Goal: Task Accomplishment & Management: Use online tool/utility

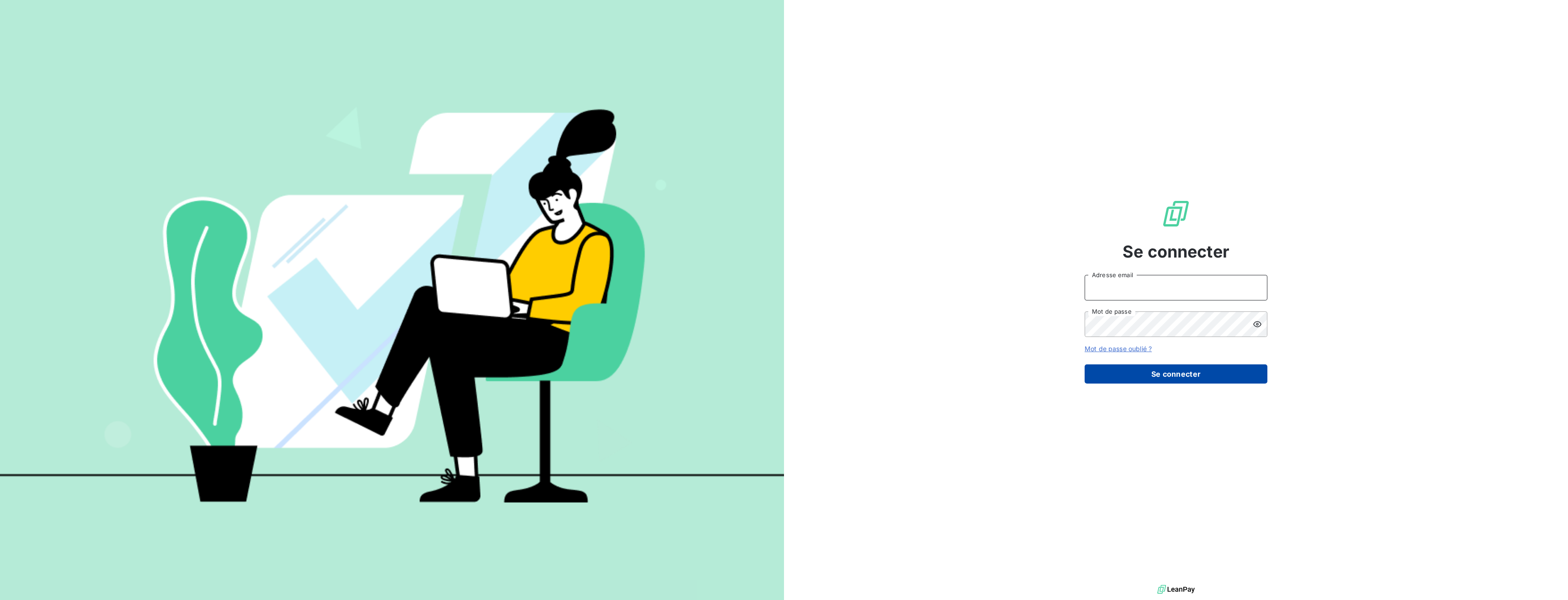
type input "[EMAIL_ADDRESS][DOMAIN_NAME]"
click at [1126, 378] on button "Se connecter" at bounding box center [1176, 374] width 183 height 19
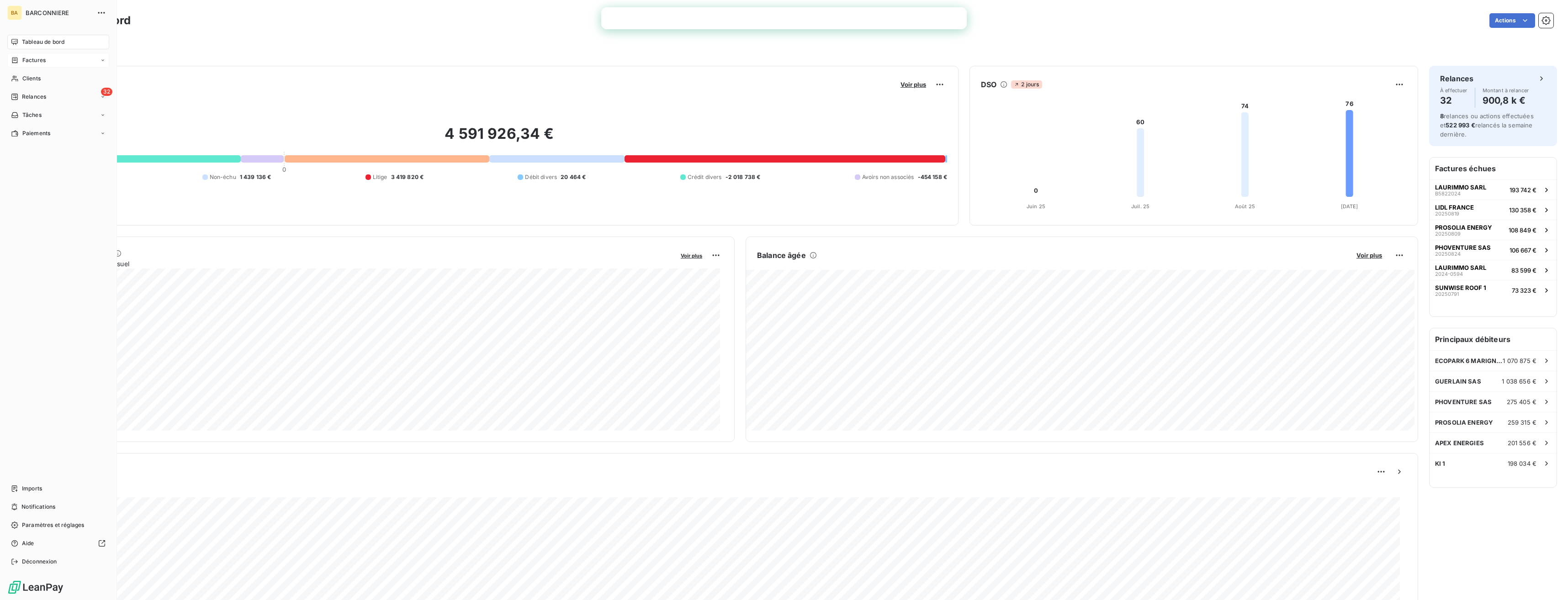
click at [45, 65] on div "Factures" at bounding box center [59, 60] width 102 height 14
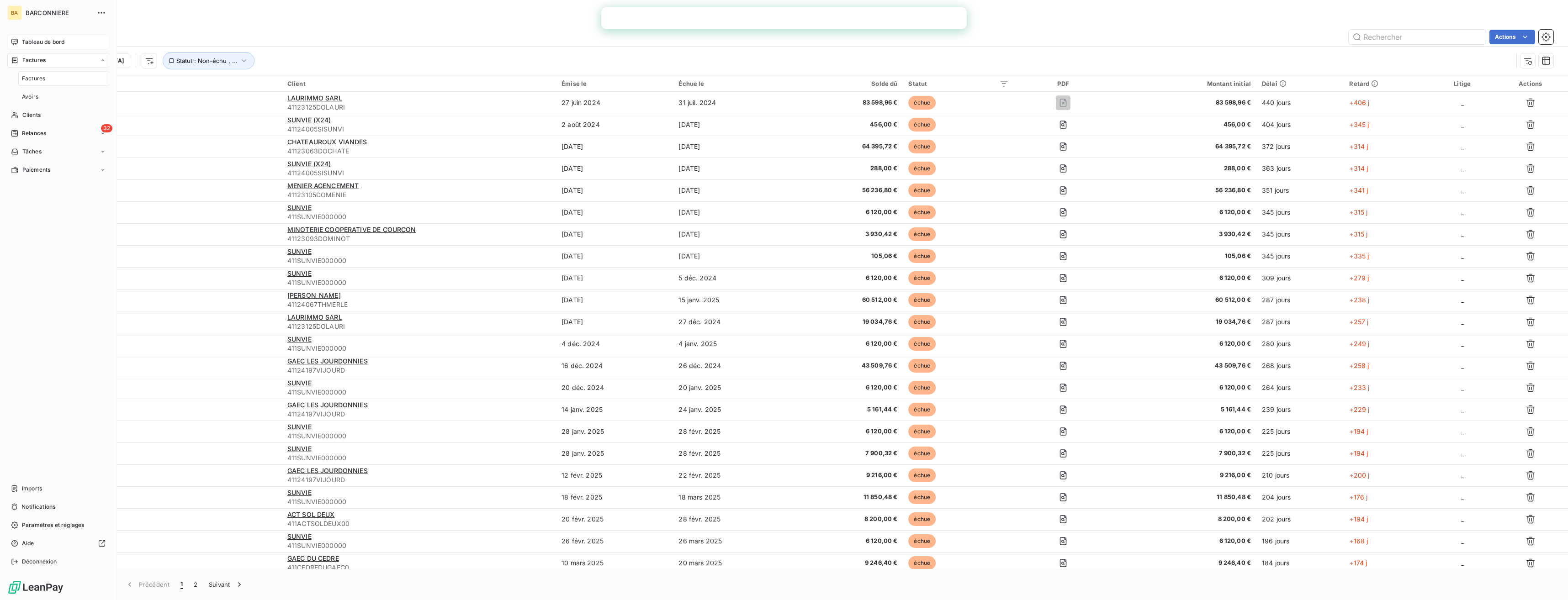
click at [50, 38] on span "Tableau de bord" at bounding box center [43, 42] width 42 height 8
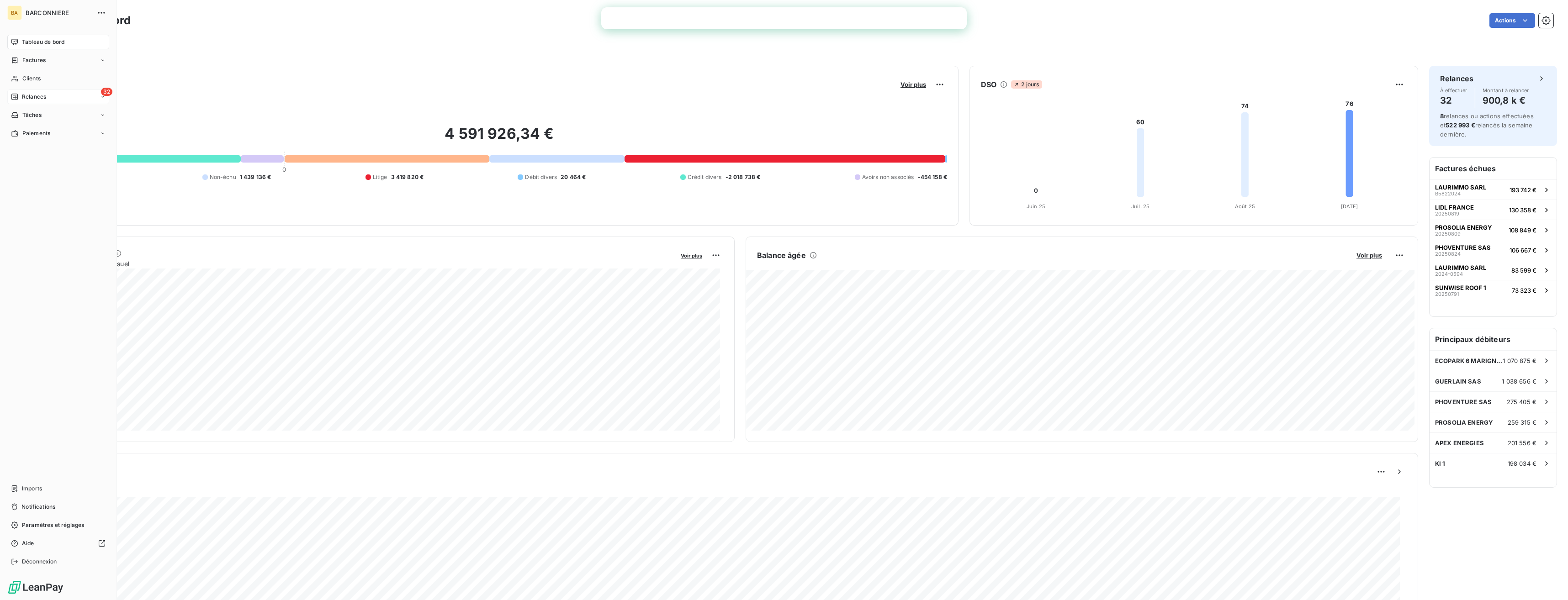
click at [34, 95] on span "Relances" at bounding box center [34, 97] width 24 height 8
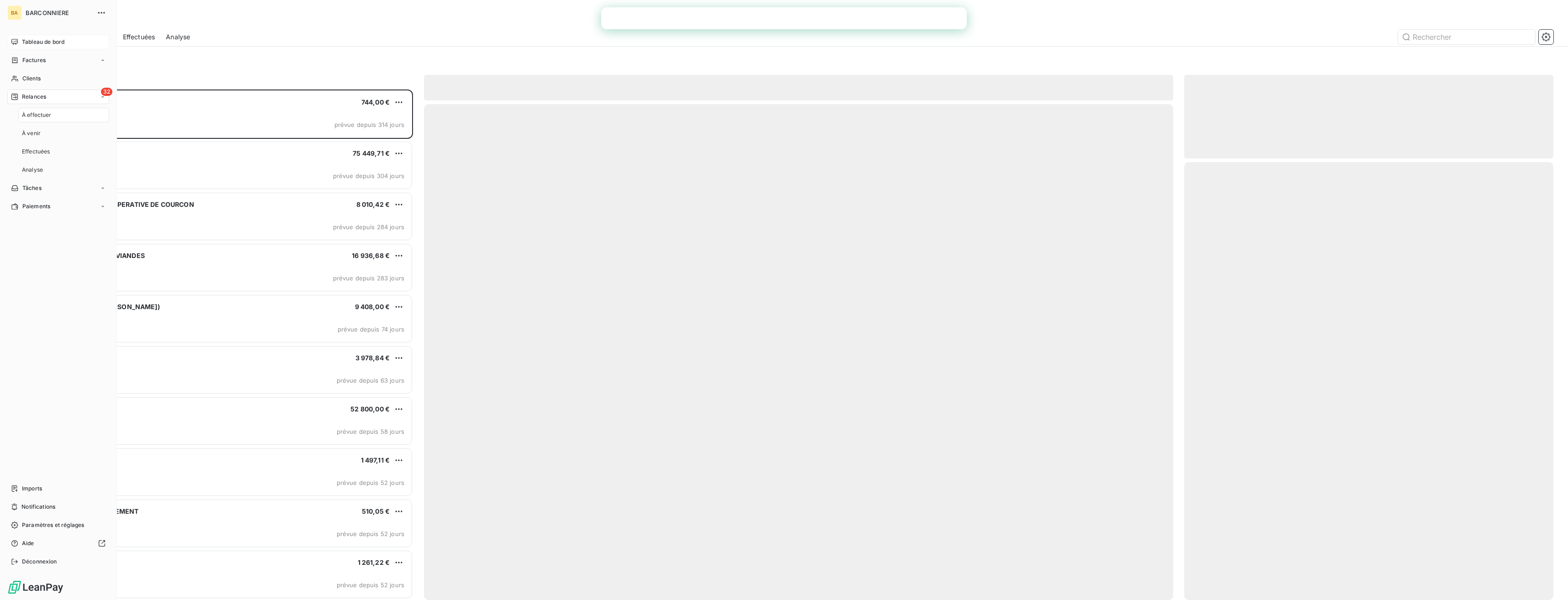
scroll to position [504, 362]
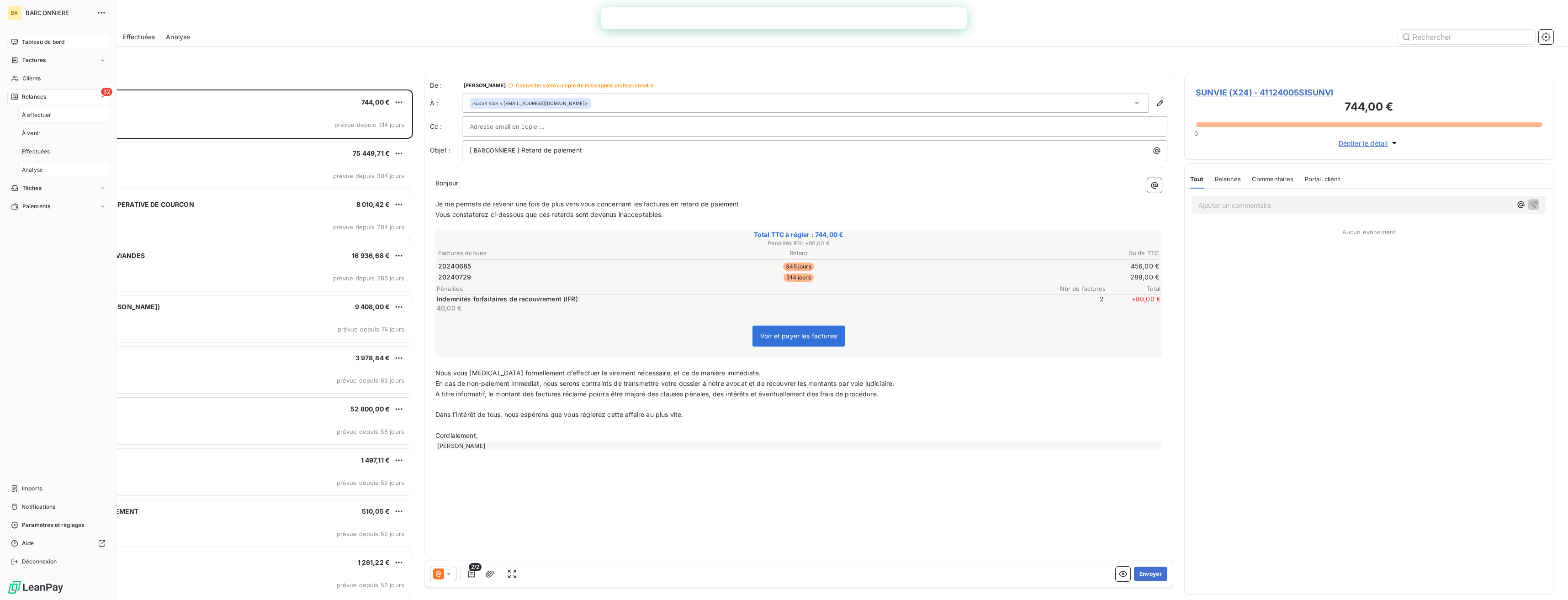
click at [39, 174] on div "Analyse" at bounding box center [64, 169] width 91 height 14
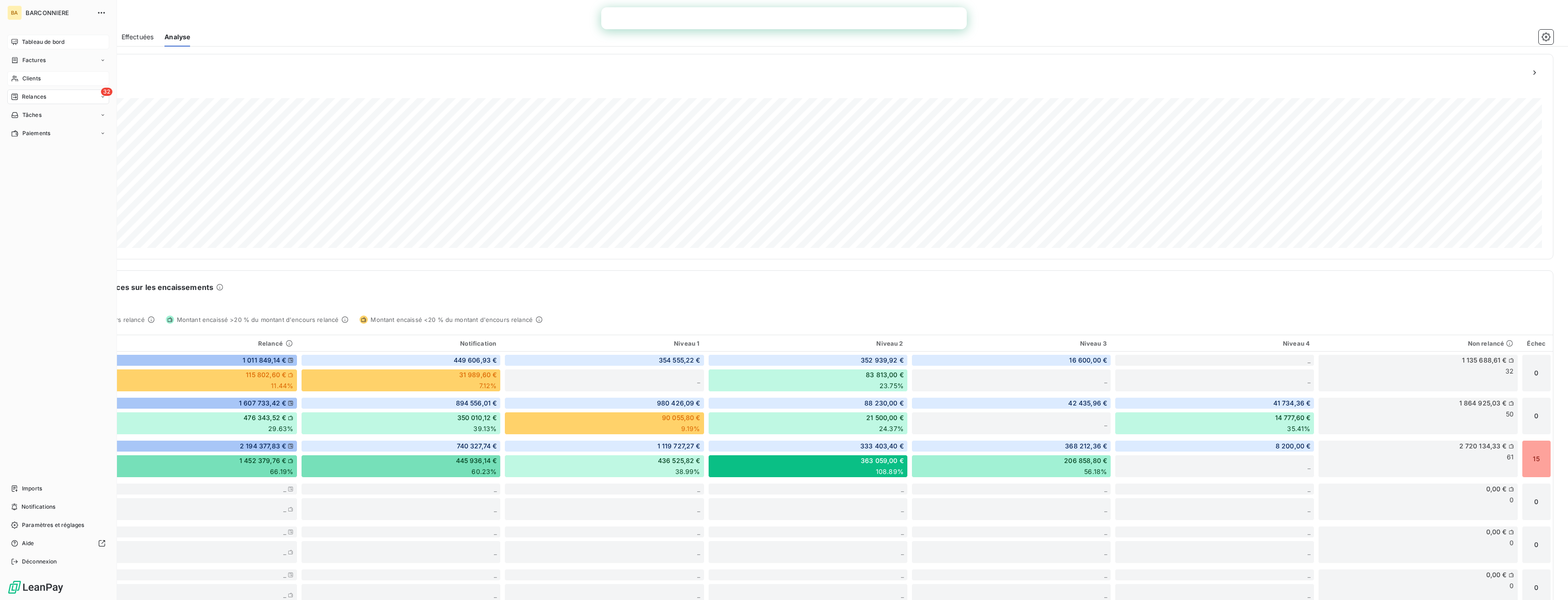
click at [19, 82] on div "Clients" at bounding box center [59, 78] width 102 height 14
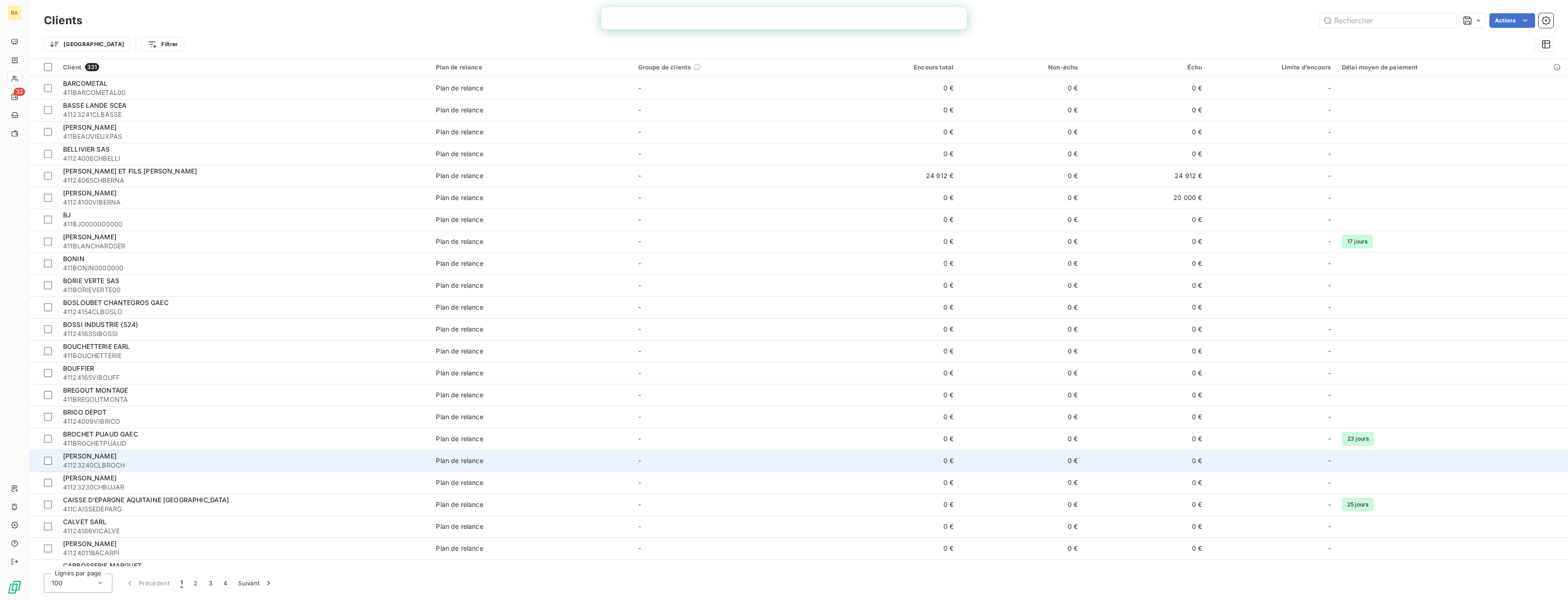
scroll to position [411, 0]
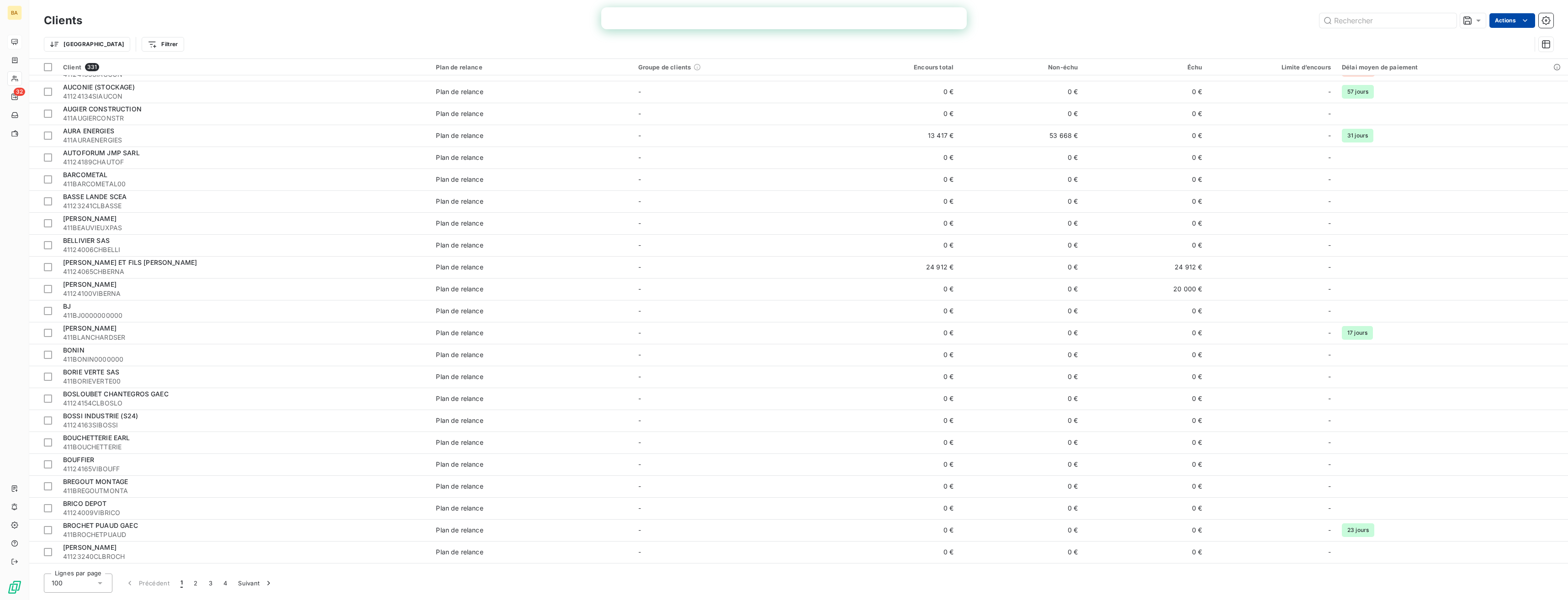
click at [1531, 18] on html "BA 32 Clients Actions Trier Filtrer Client 331 Plan de relance Groupe de client…" at bounding box center [784, 300] width 1568 height 600
click at [1284, 32] on html "BA 32 Clients Actions Modifier le plan de relance (0 client) Groupes de clients…" at bounding box center [784, 300] width 1568 height 600
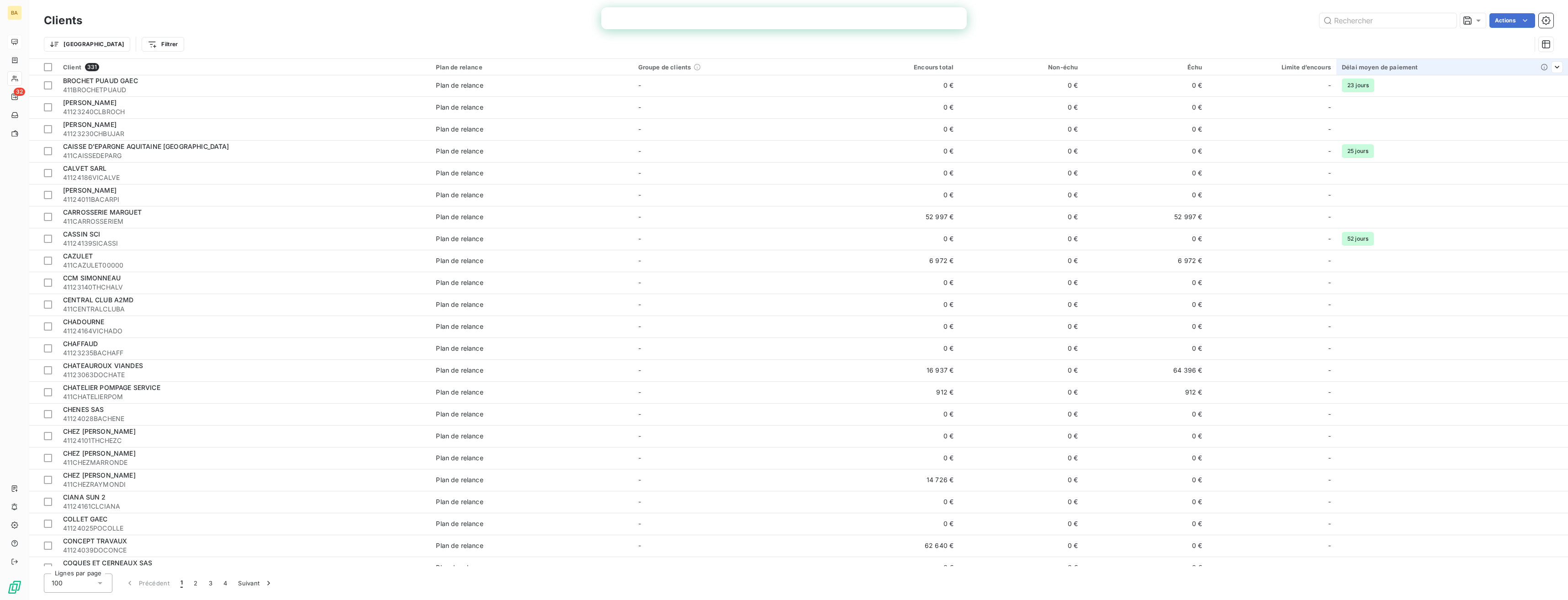
scroll to position [776, 0]
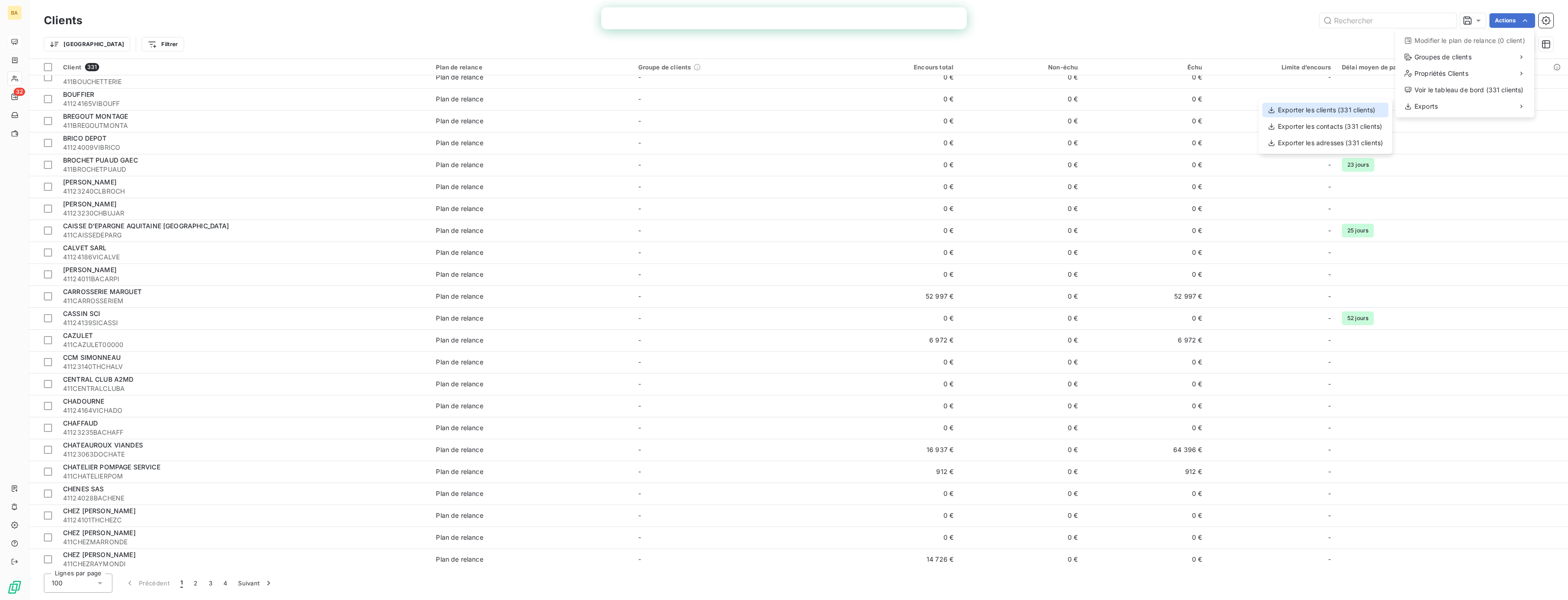
click at [1357, 108] on div "Exporter les clients (331 clients)" at bounding box center [1325, 110] width 126 height 14
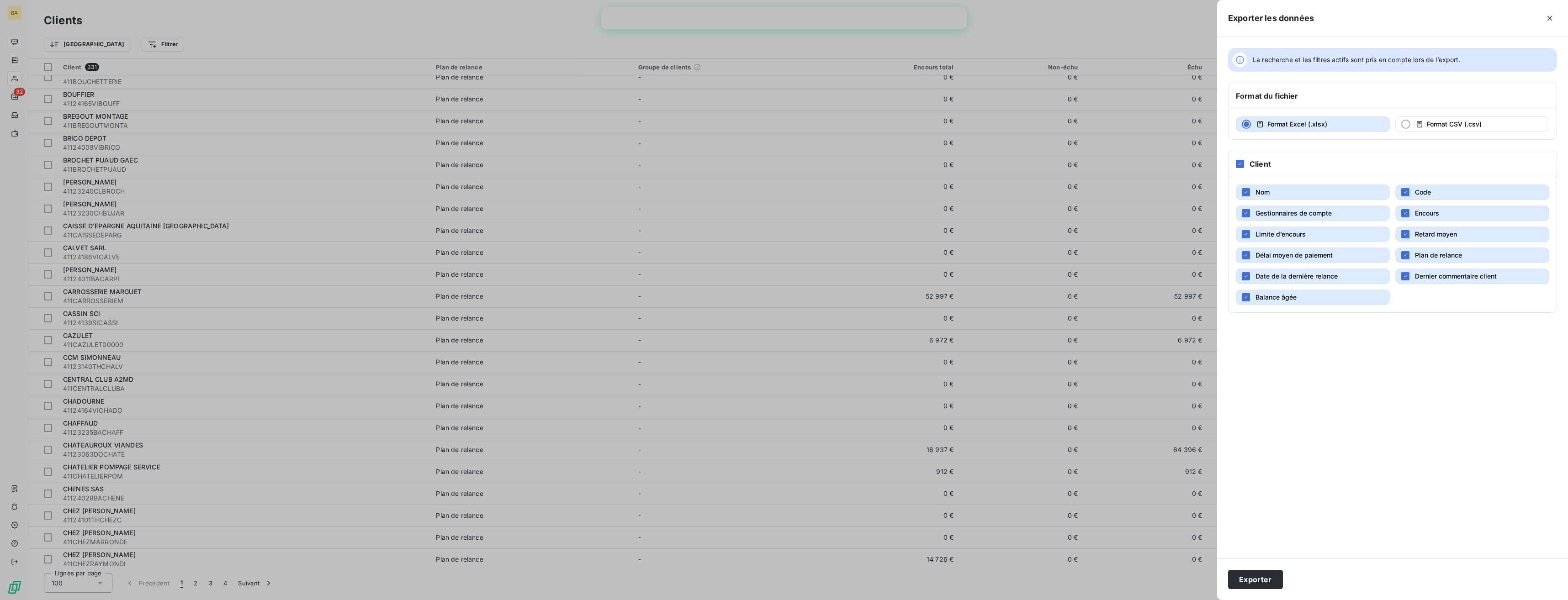
click at [1341, 124] on button "Format Excel (.xlsx)" at bounding box center [1313, 124] width 154 height 16
click at [1227, 571] on div "Exporter" at bounding box center [1393, 579] width 351 height 41
click at [1241, 582] on button "Exporter" at bounding box center [1256, 580] width 55 height 19
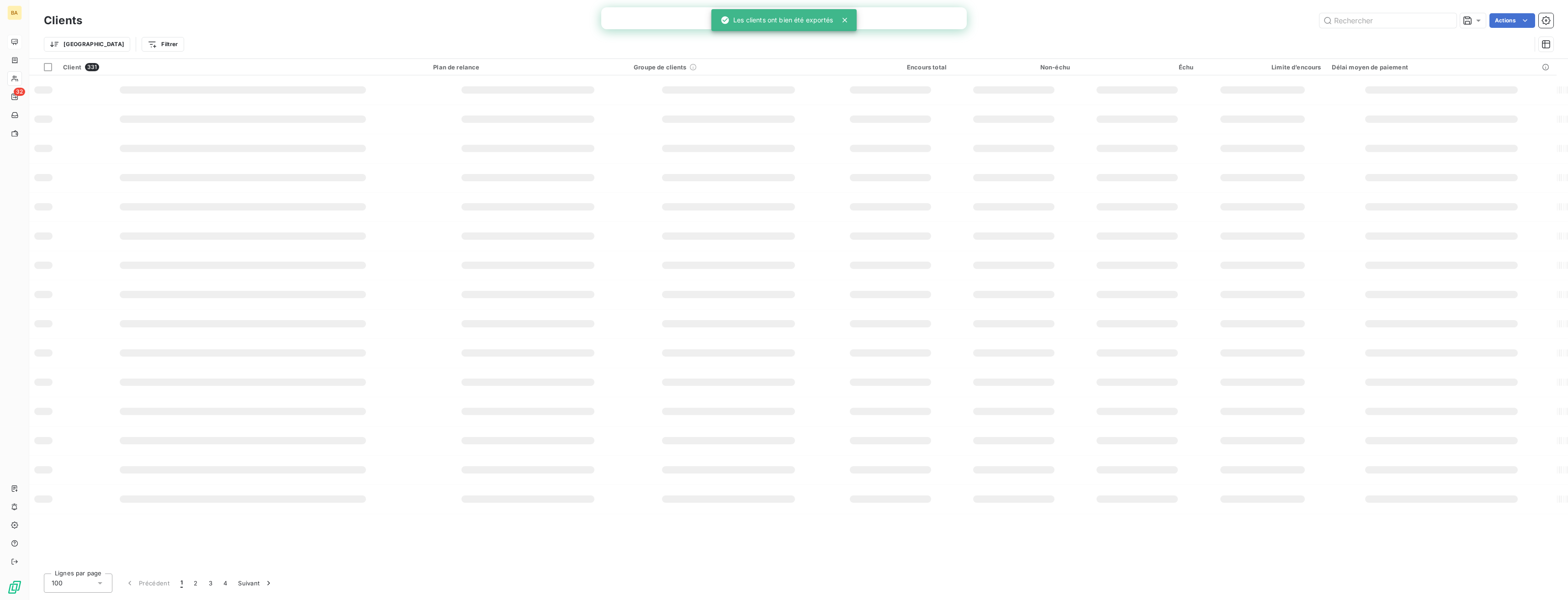
scroll to position [0, 0]
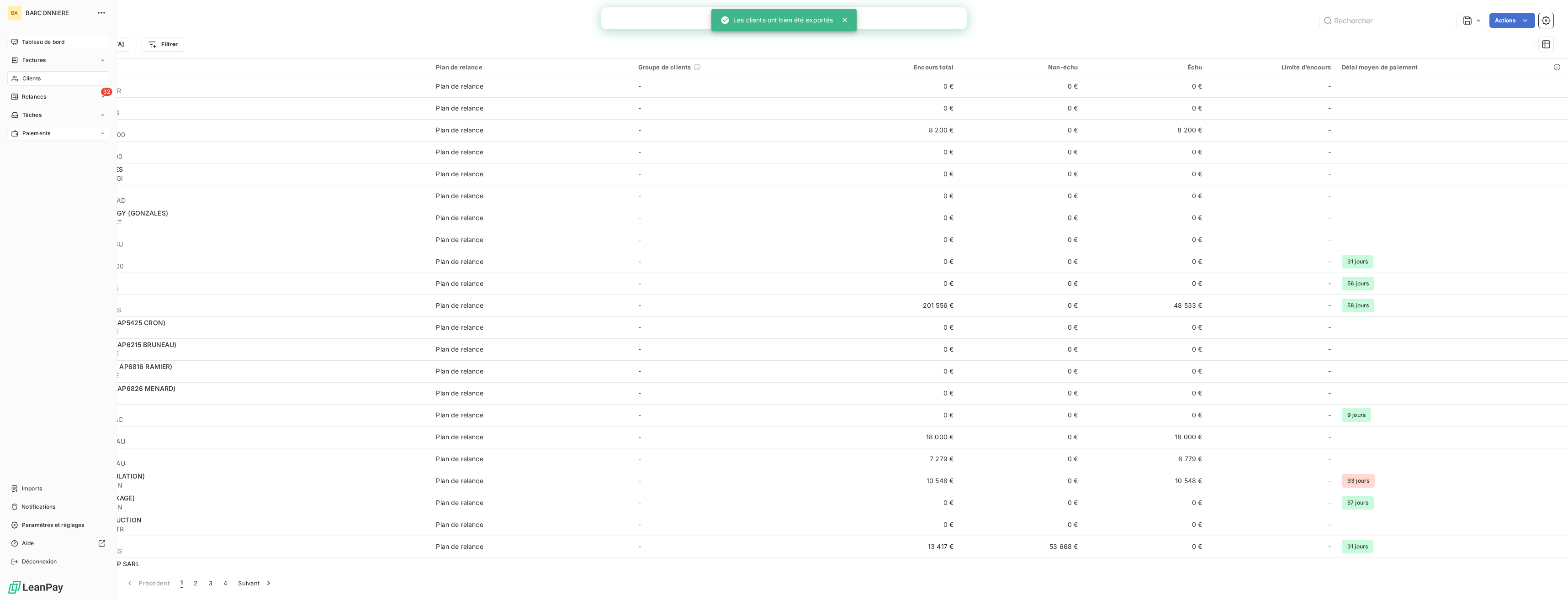
click at [80, 135] on div "Paiements" at bounding box center [59, 133] width 102 height 14
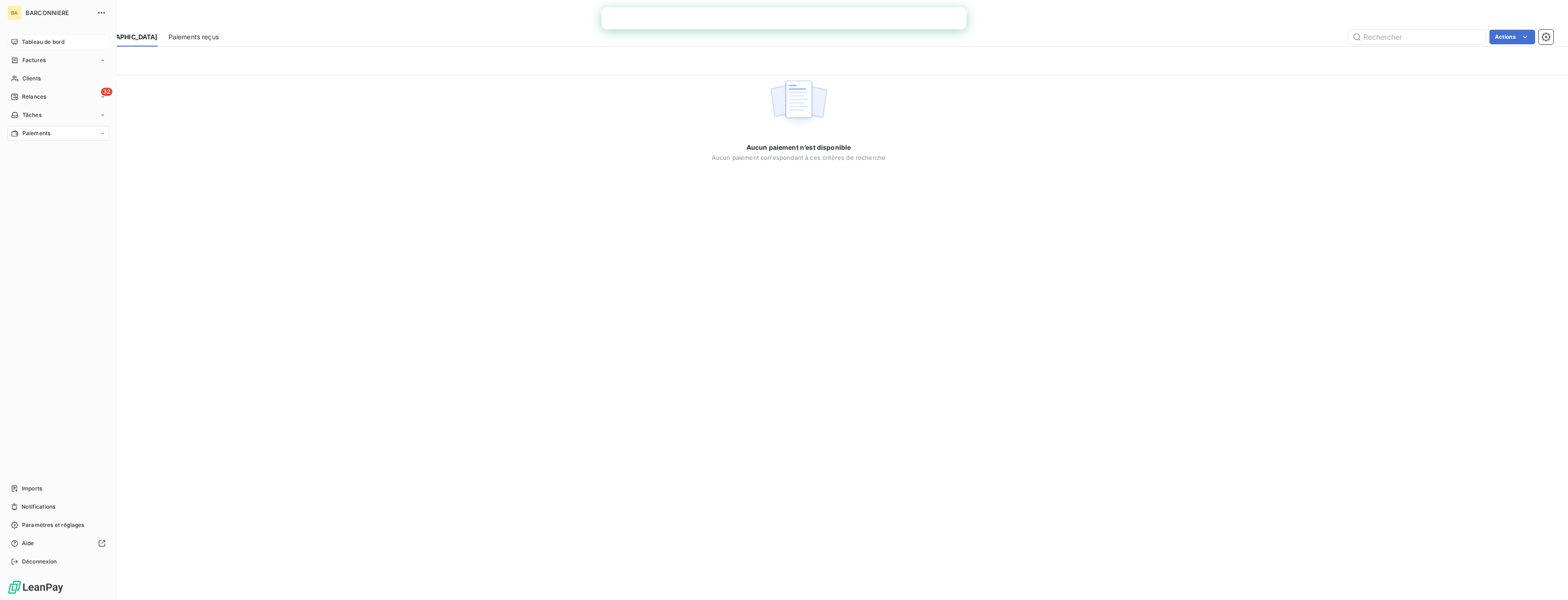
click at [65, 41] on span "Tableau de bord" at bounding box center [43, 42] width 42 height 8
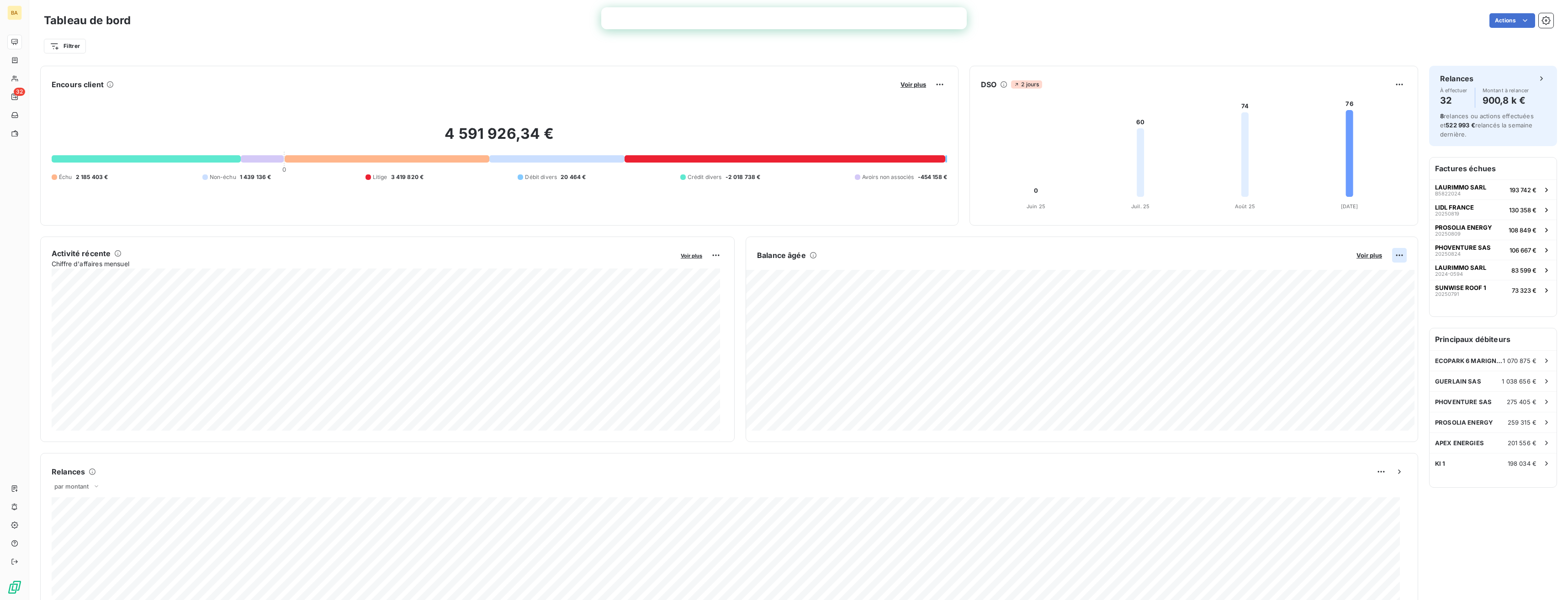
click at [1396, 256] on html "BA 32 Tableau de bord Actions Filtrer Encours client Voir plus 4 591 926,34 € 0…" at bounding box center [784, 300] width 1568 height 600
click at [1385, 275] on div "Exporter" at bounding box center [1371, 275] width 51 height 14
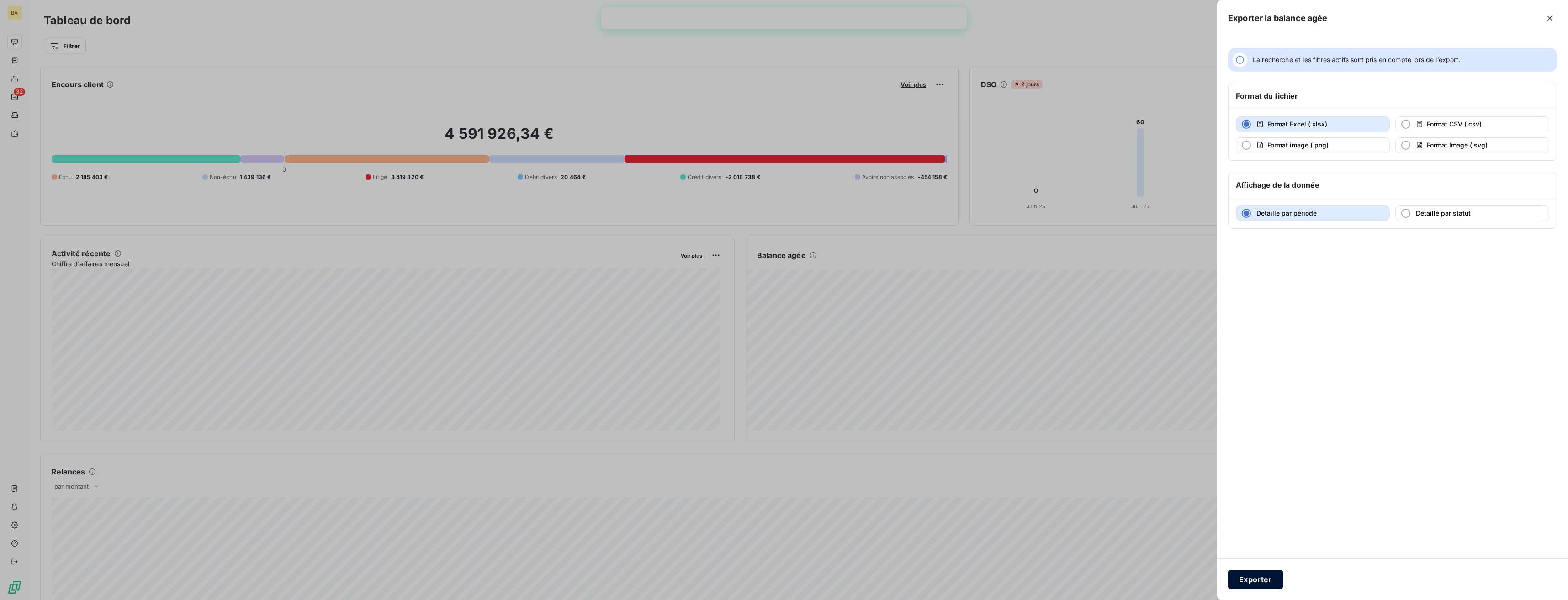
click at [1258, 578] on button "Exporter" at bounding box center [1256, 580] width 55 height 19
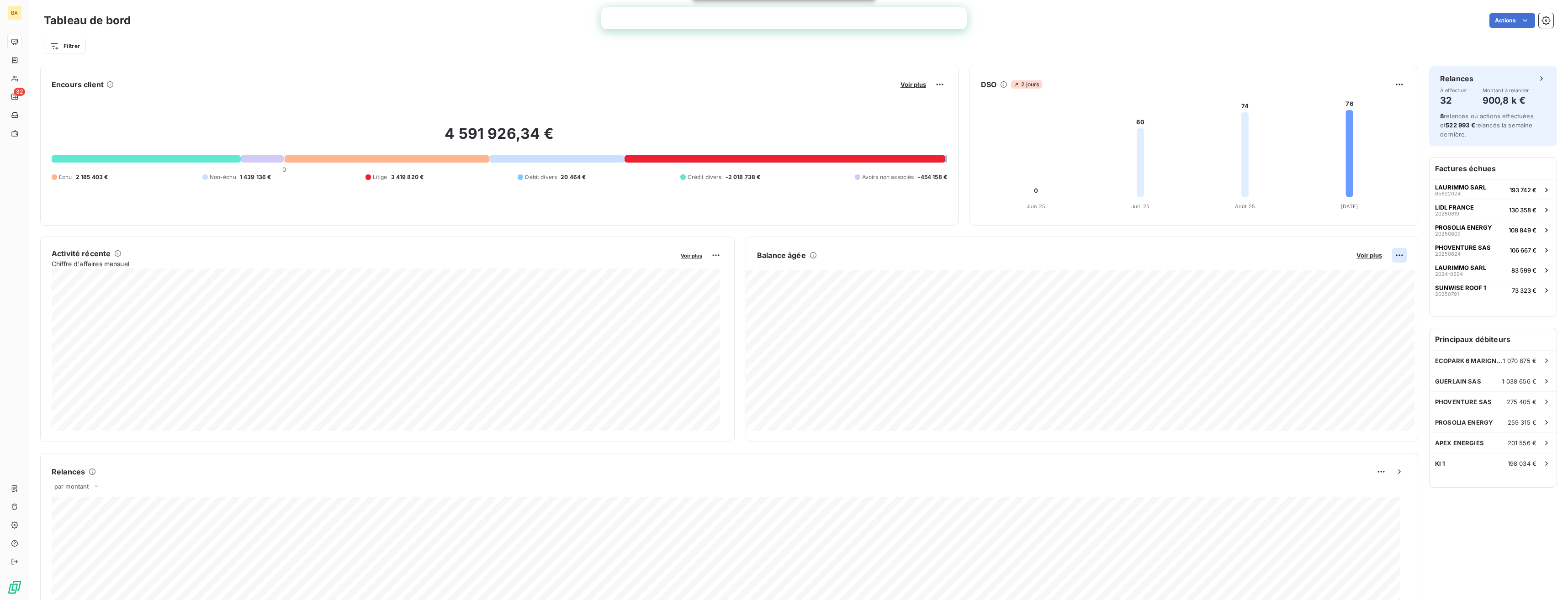
click at [1396, 256] on html "BA 32 Tableau de bord Actions Filtrer Encours client Voir plus 4 591 926,34 € 0…" at bounding box center [784, 300] width 1568 height 600
click at [1380, 273] on div "Exporter" at bounding box center [1371, 275] width 51 height 14
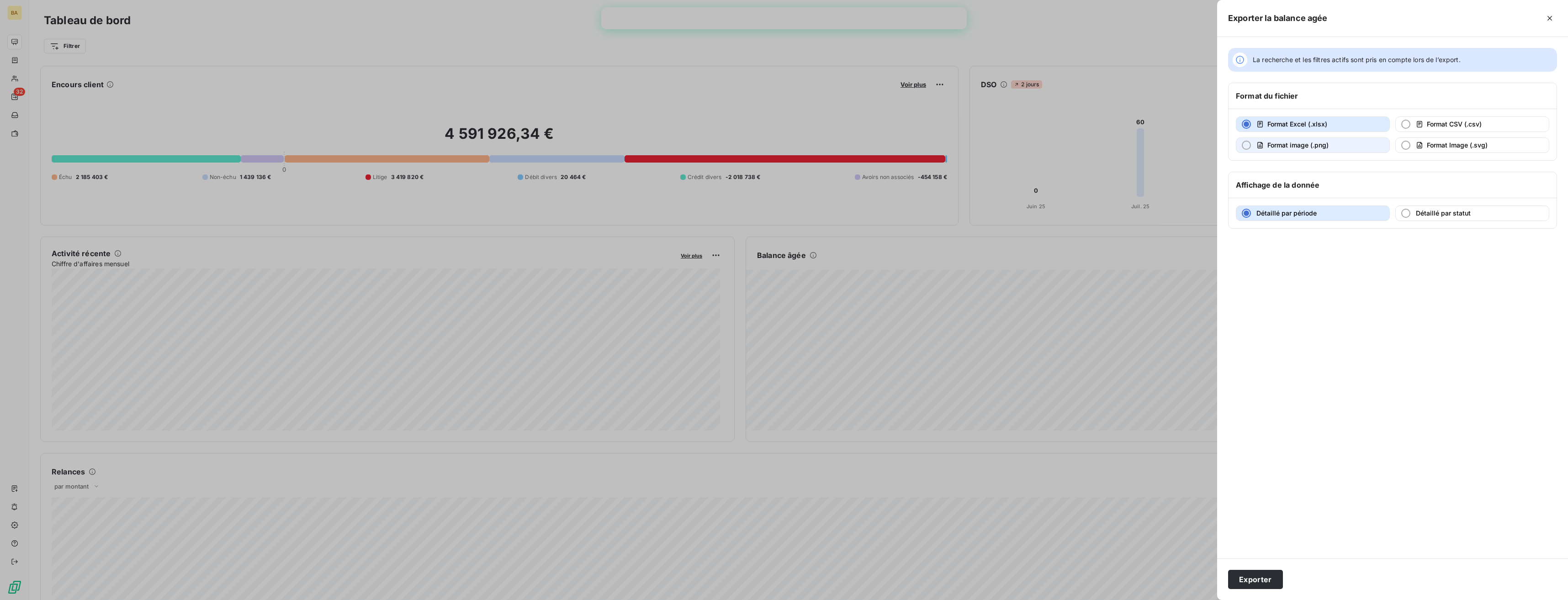
click at [1337, 147] on button "Format image (.png)" at bounding box center [1313, 145] width 154 height 16
click at [1256, 580] on button "Exporter" at bounding box center [1256, 580] width 55 height 19
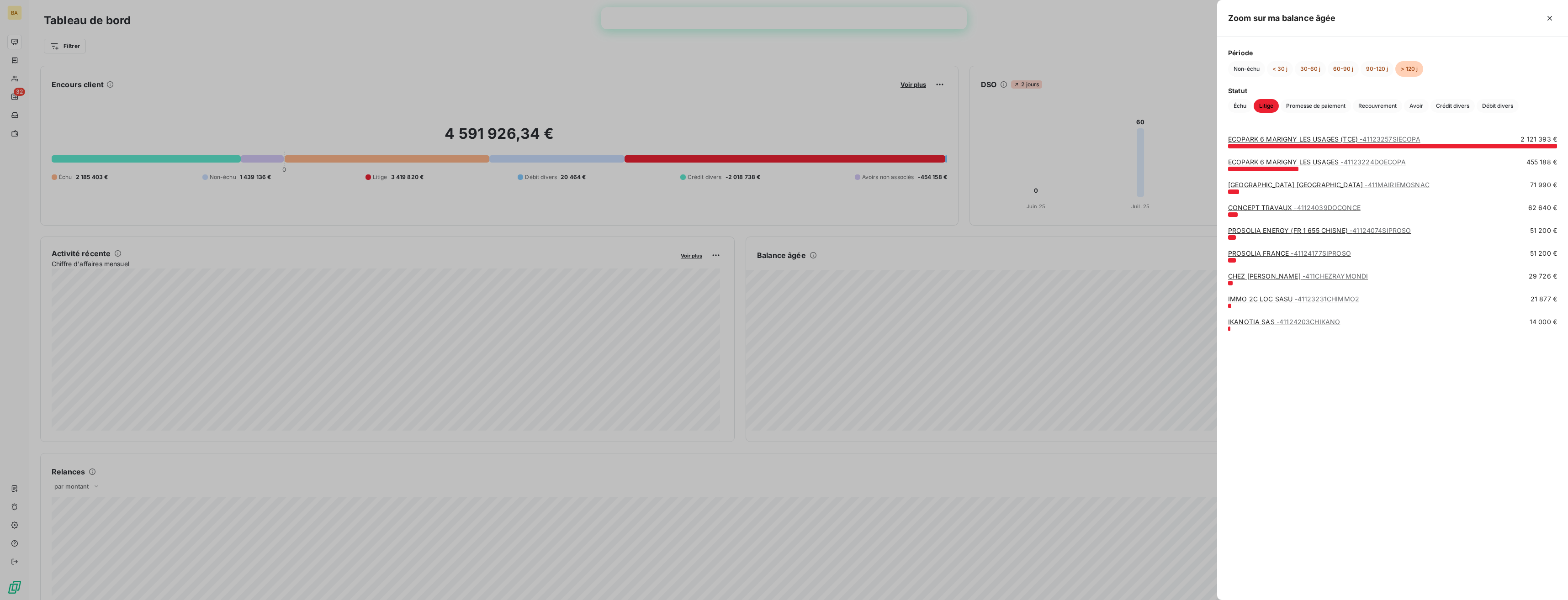
click at [969, 318] on div at bounding box center [784, 300] width 1568 height 600
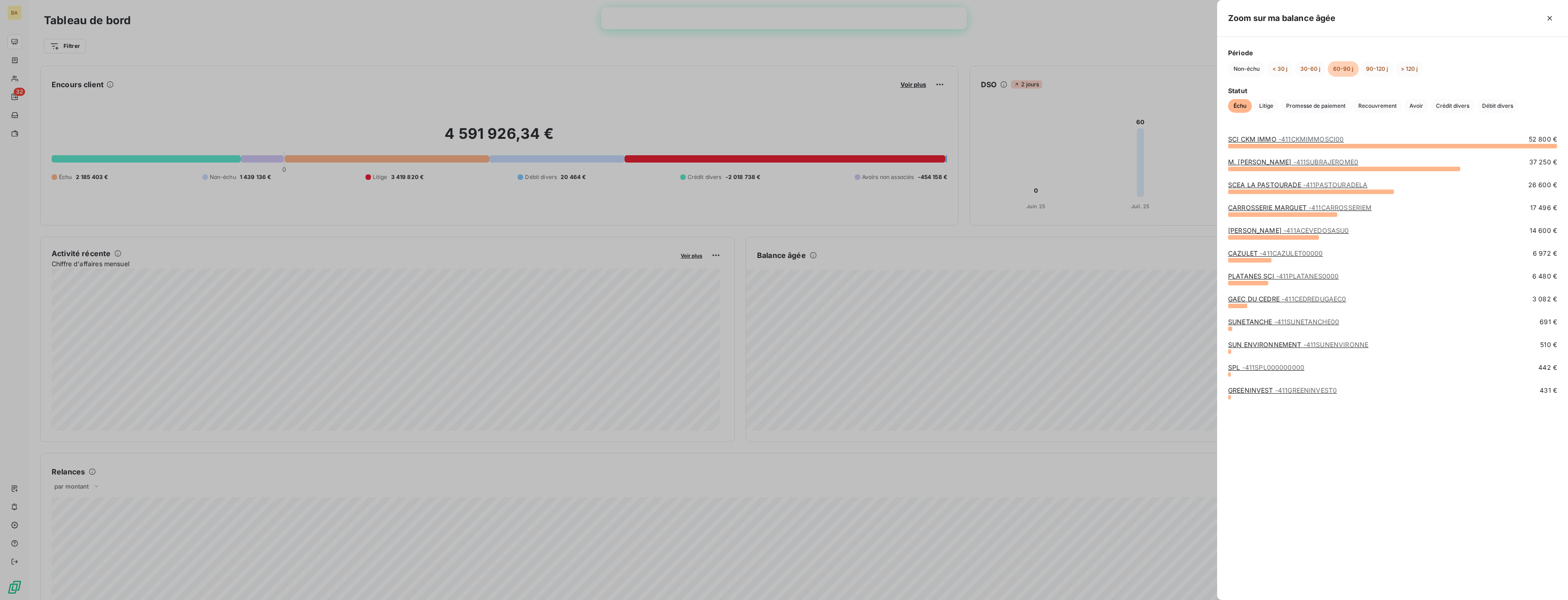
click at [1171, 323] on div at bounding box center [784, 300] width 1568 height 600
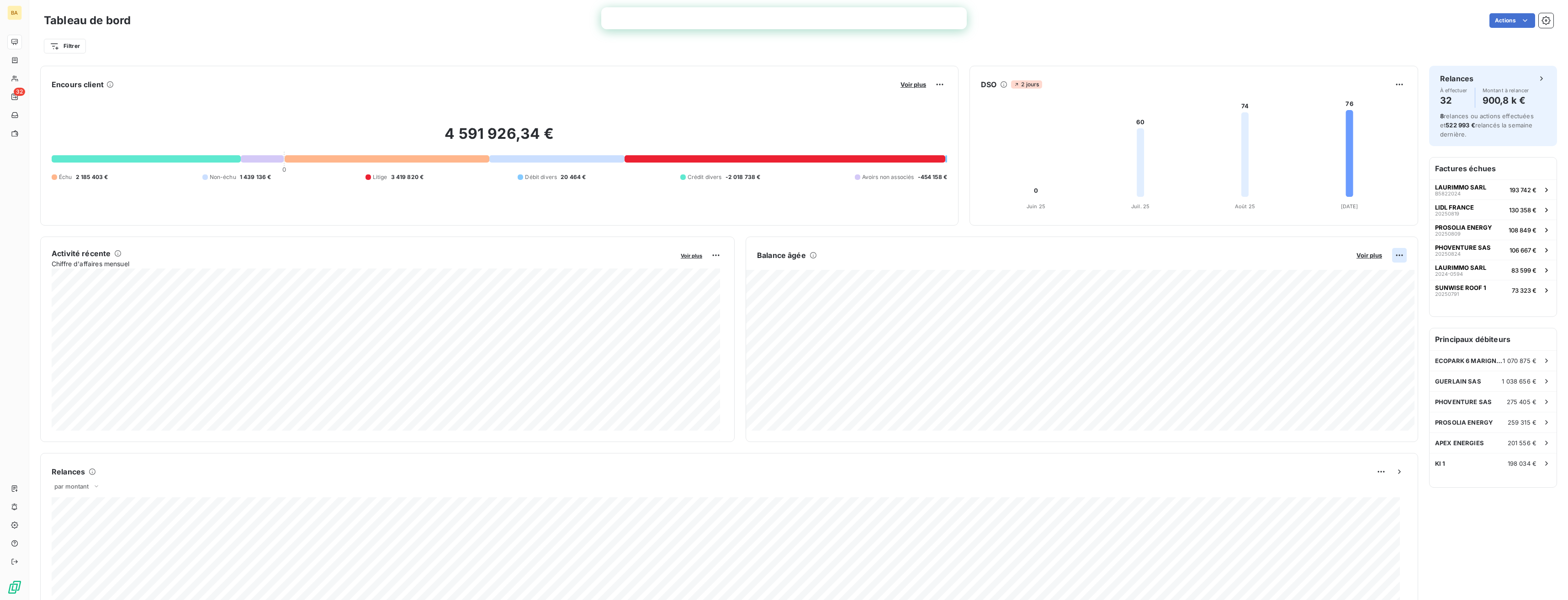
click at [1393, 256] on html "BA 32 Tableau de bord Actions Filtrer Encours client Voir plus 4 591 926,34 € 0…" at bounding box center [784, 300] width 1568 height 600
click at [1369, 276] on div "Exporter" at bounding box center [1371, 275] width 51 height 14
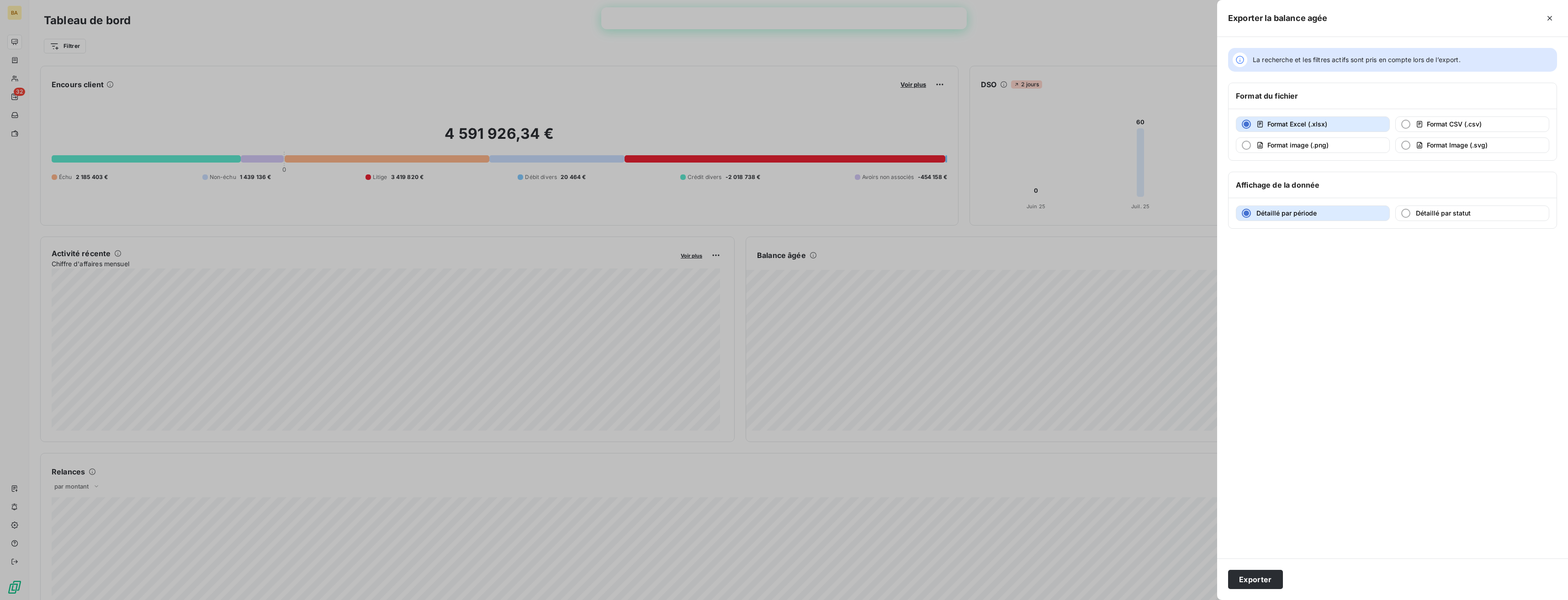
click at [1302, 123] on span "Format Excel (.xlsx)" at bounding box center [1298, 124] width 60 height 7
click at [1259, 579] on button "Exporter" at bounding box center [1256, 580] width 55 height 19
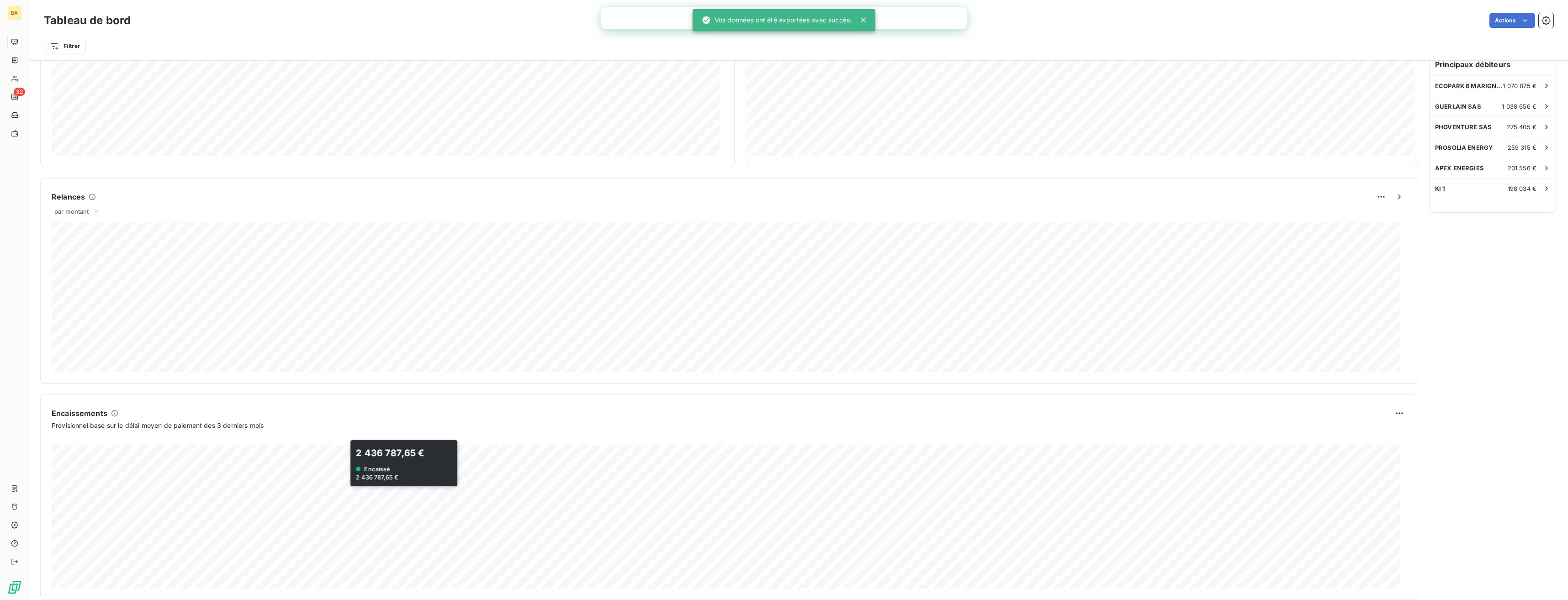
scroll to position [290, 0]
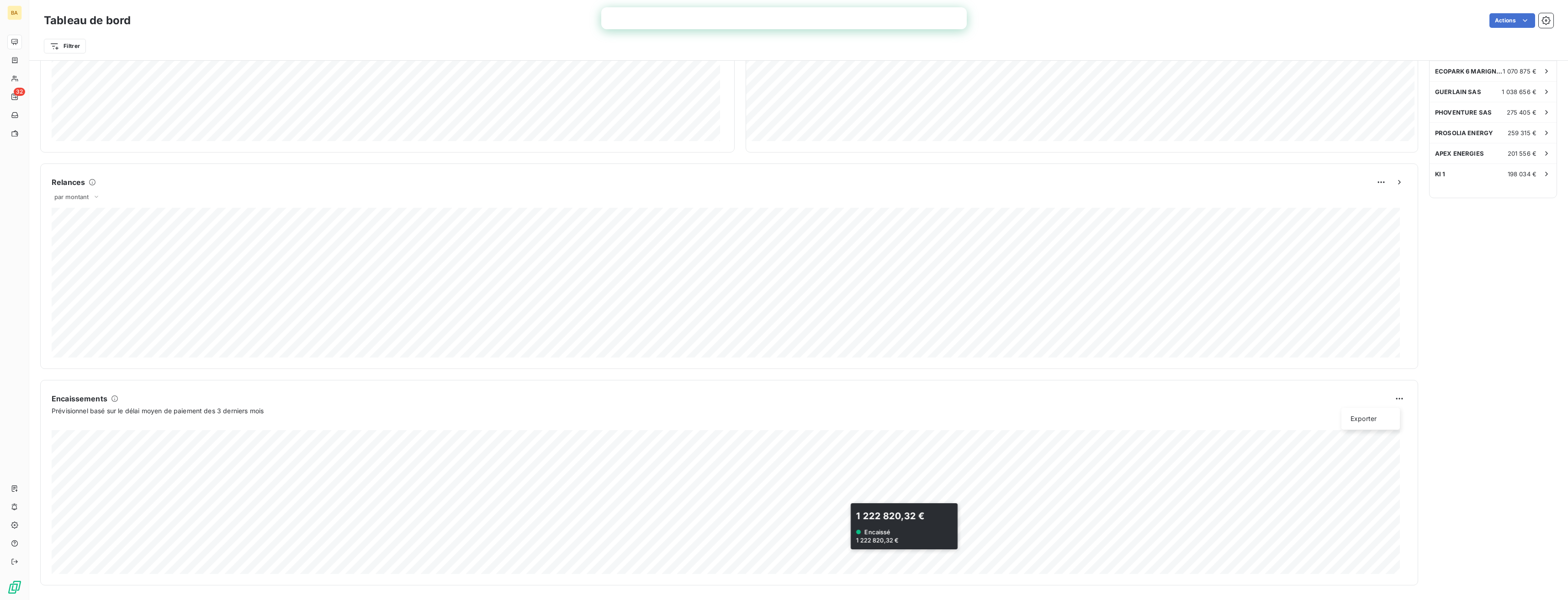
click at [1395, 401] on html "BA 32 Tableau de bord Actions Filtrer Encours client Voir plus 4 591 926,34 € 0…" at bounding box center [784, 300] width 1568 height 600
click at [1371, 418] on div "Exporter" at bounding box center [1371, 418] width 51 height 14
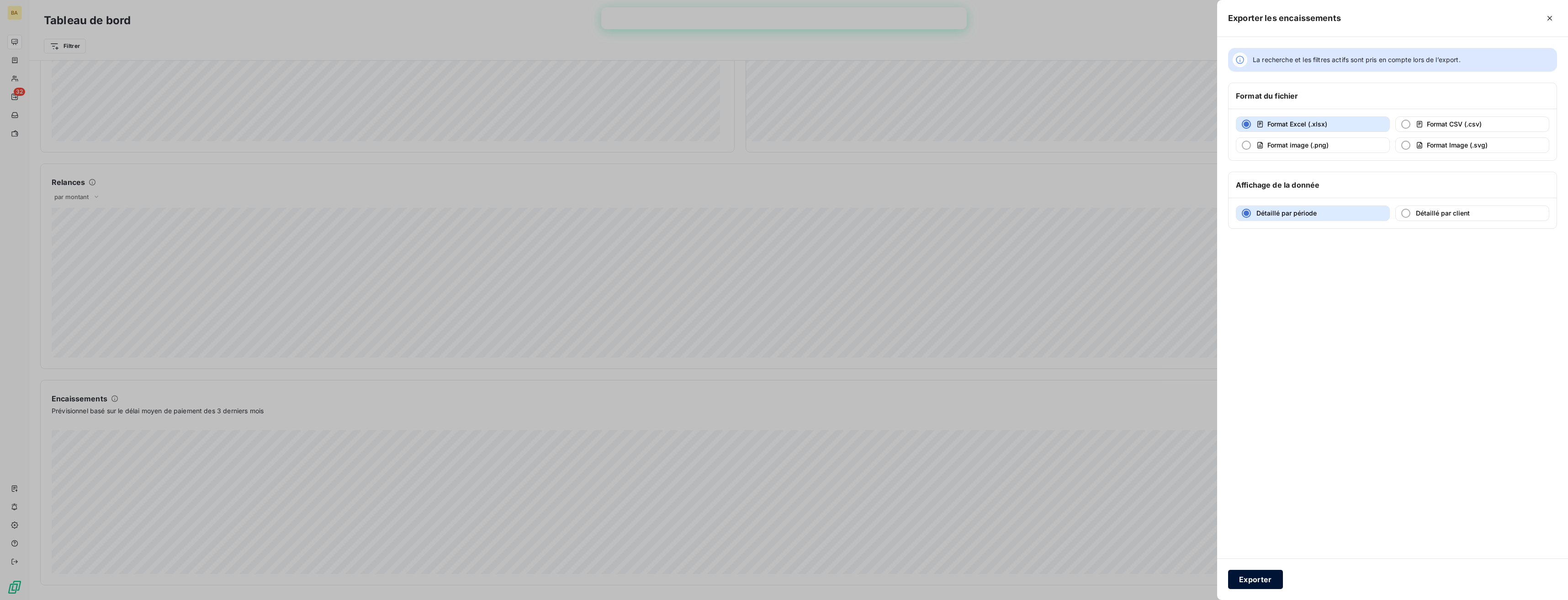
click at [1268, 584] on button "Exporter" at bounding box center [1256, 580] width 55 height 19
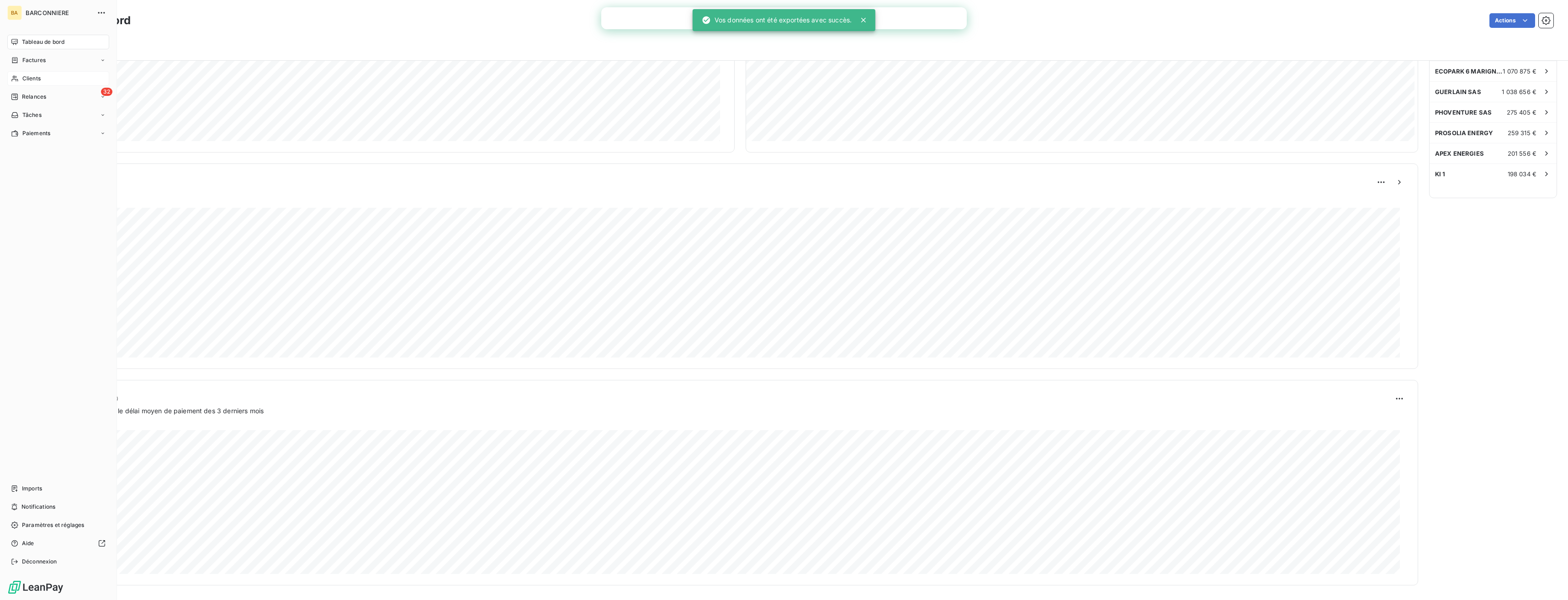
click at [26, 83] on div "Clients" at bounding box center [59, 78] width 102 height 14
